Goal: Information Seeking & Learning: Learn about a topic

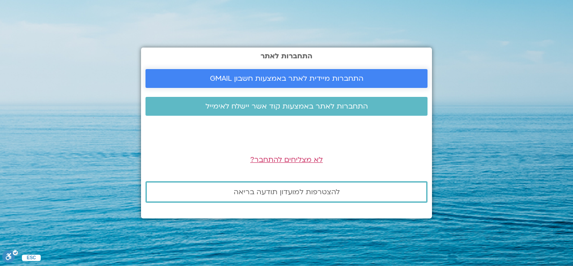
click at [279, 82] on span "התחברות מיידית לאתר באמצעות חשבון GMAIL" at bounding box center [287, 78] width 154 height 8
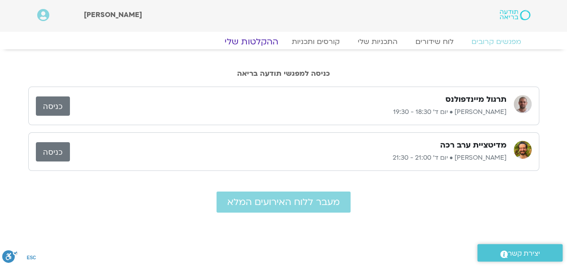
click at [258, 40] on link "ההקלטות שלי" at bounding box center [251, 41] width 75 height 11
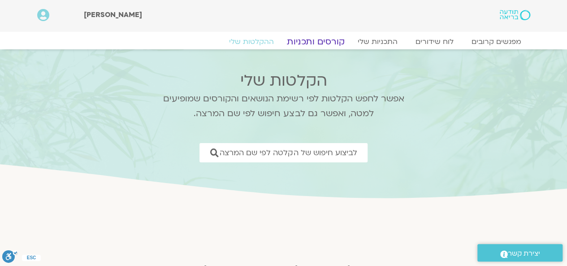
click at [315, 40] on link "קורסים ותכניות" at bounding box center [315, 41] width 79 height 11
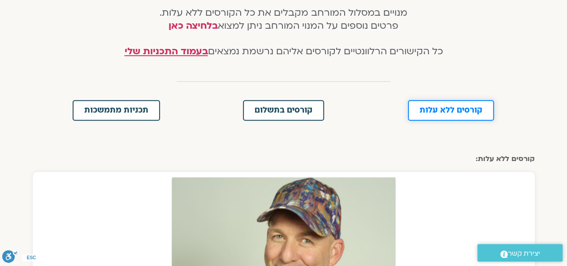
click at [447, 104] on link "קורסים ללא עלות" at bounding box center [451, 110] width 86 height 21
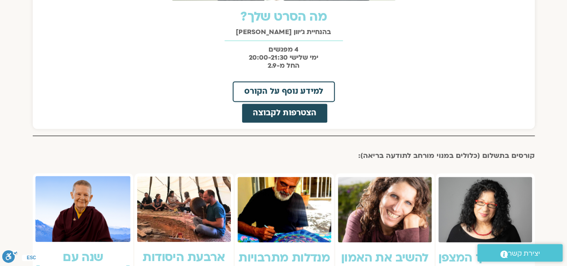
scroll to position [602, 0]
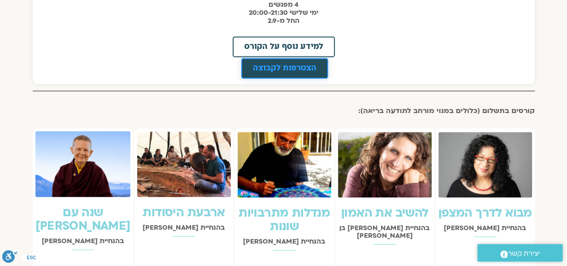
click at [298, 70] on span "הצטרפות לקבוצה" at bounding box center [285, 68] width 64 height 8
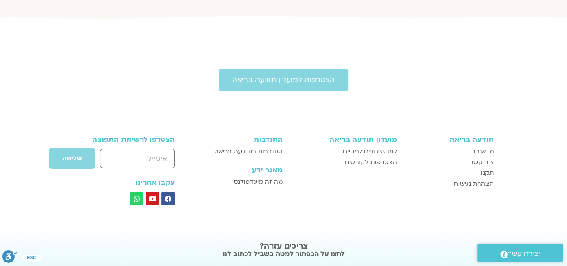
scroll to position [1635, 0]
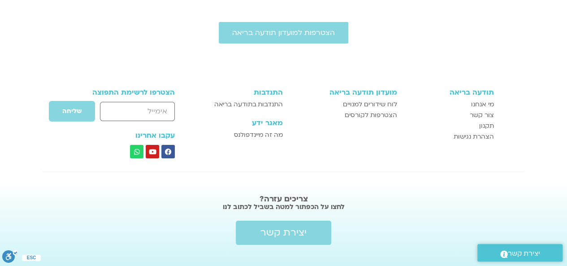
scroll to position [224, 0]
